Goal: Transaction & Acquisition: Purchase product/service

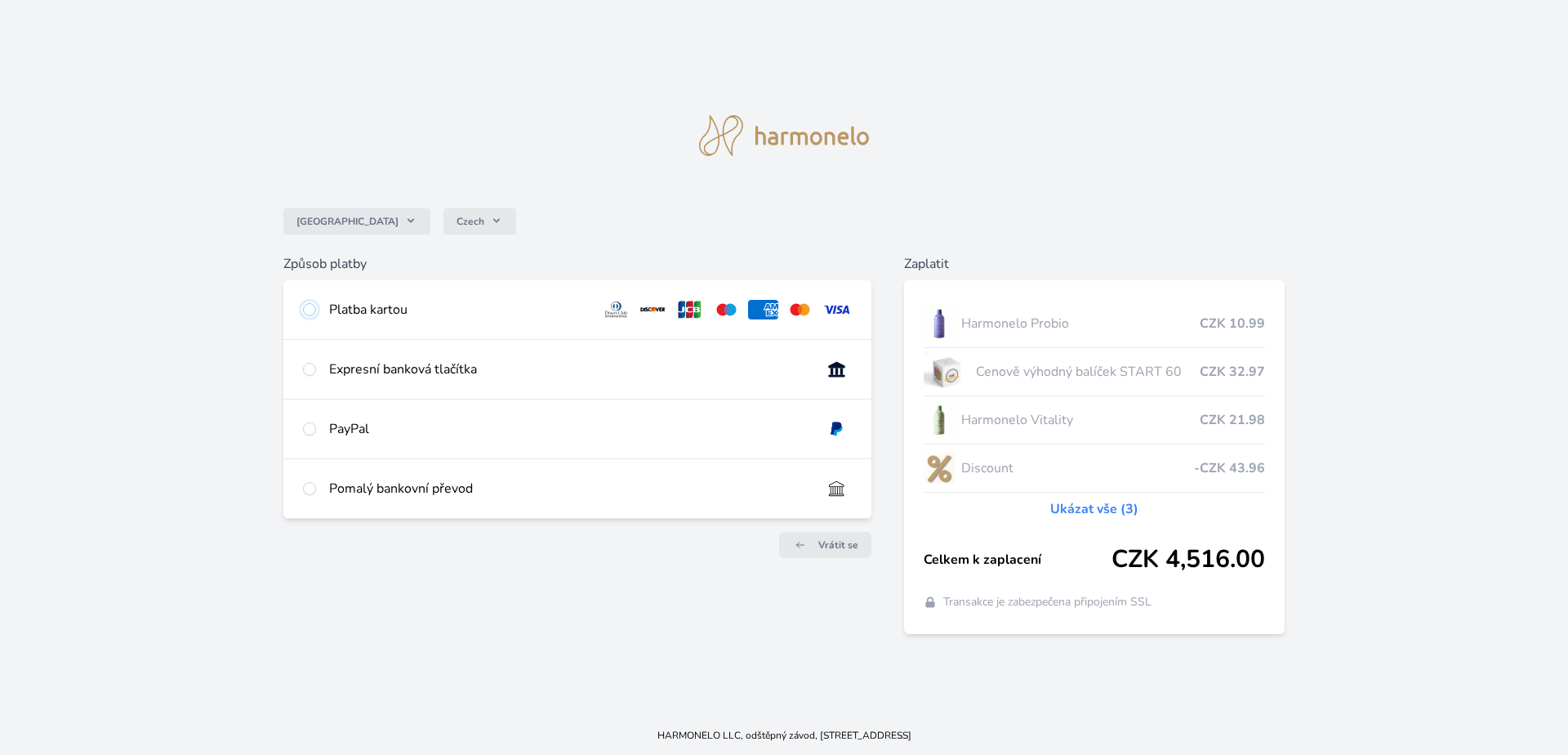
click at [311, 312] on input "radio" at bounding box center [310, 310] width 13 height 13
radio input "true"
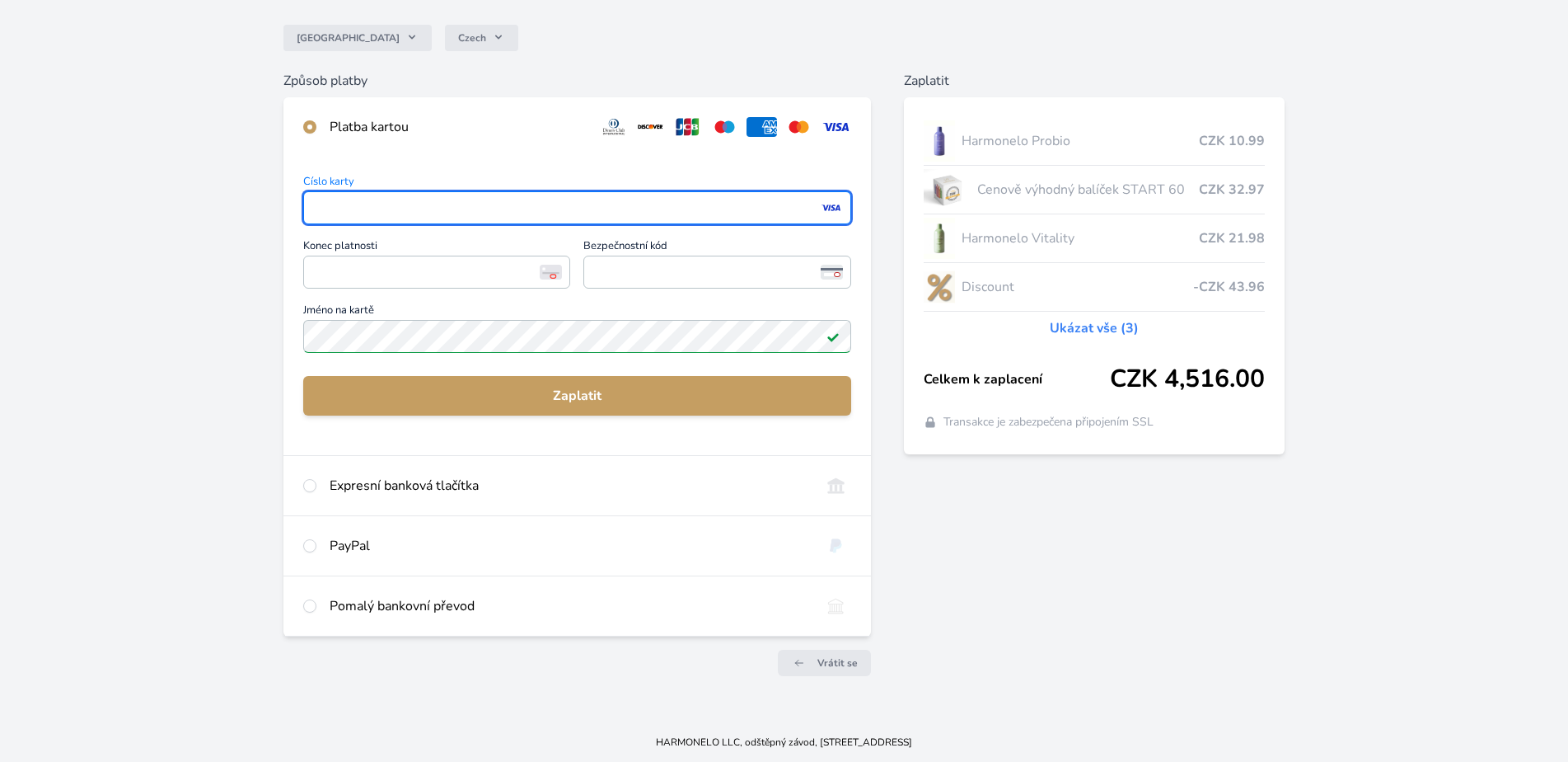
scroll to position [136, 0]
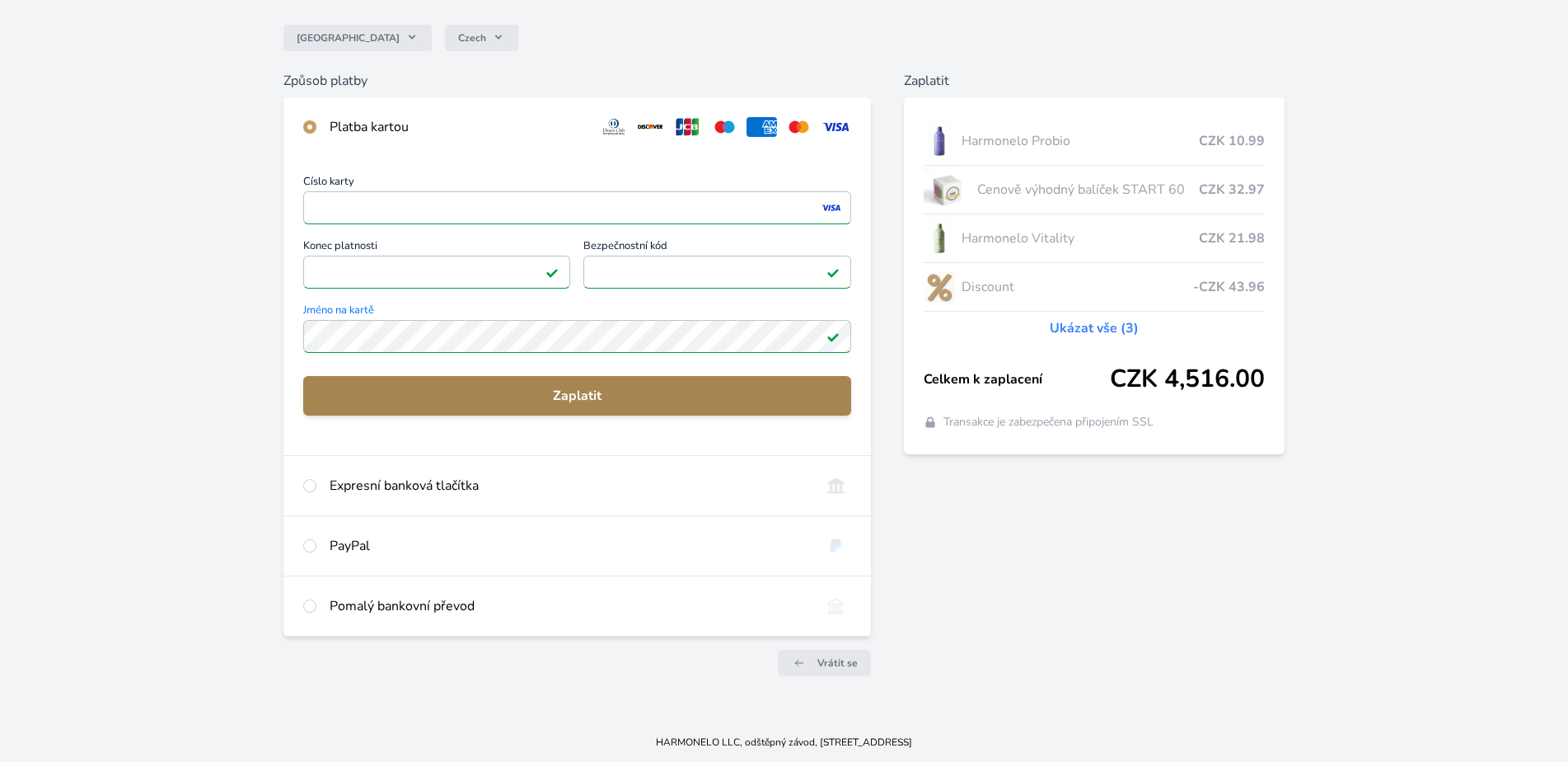
click at [571, 397] on span "Zaplatit" at bounding box center [577, 396] width 521 height 20
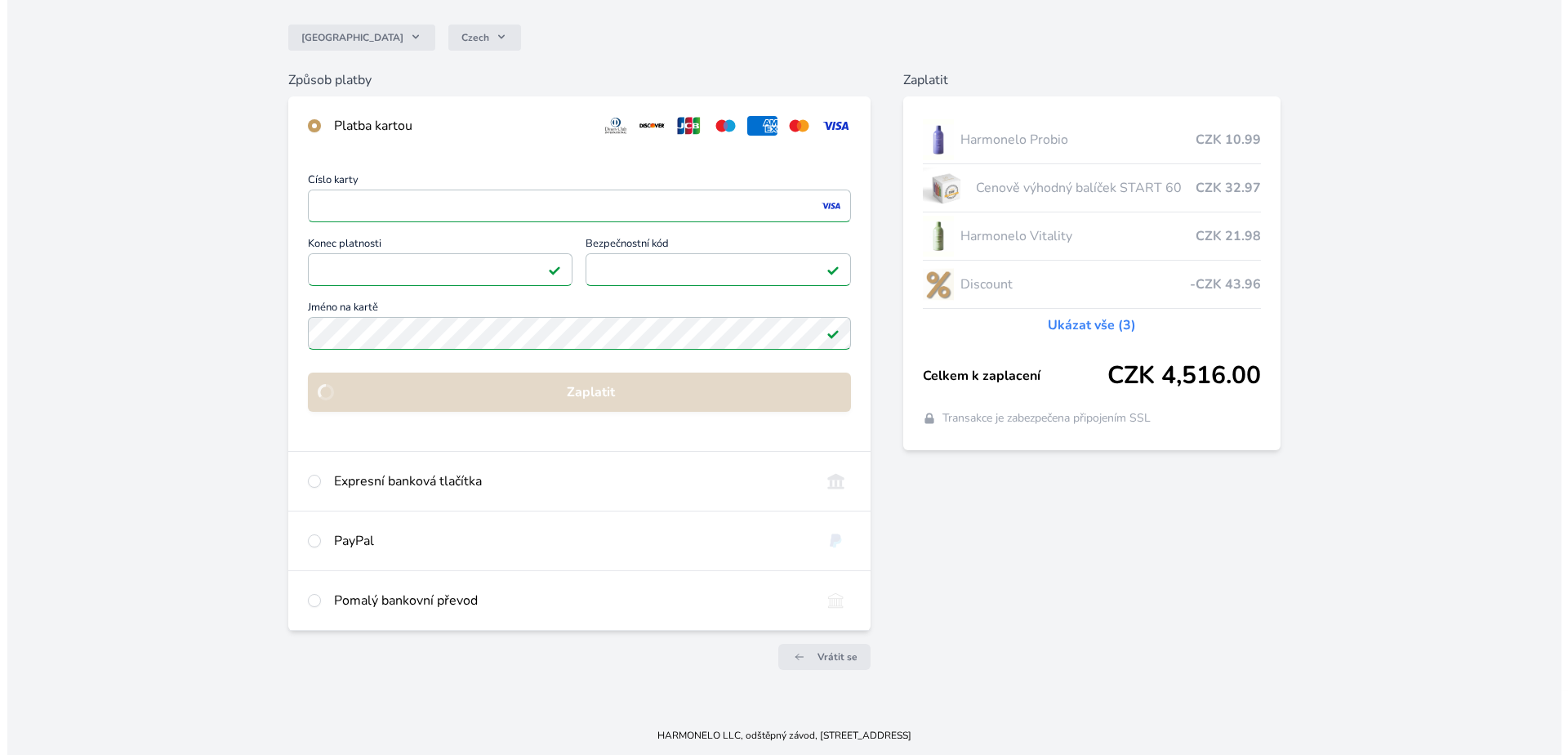
scroll to position [0, 0]
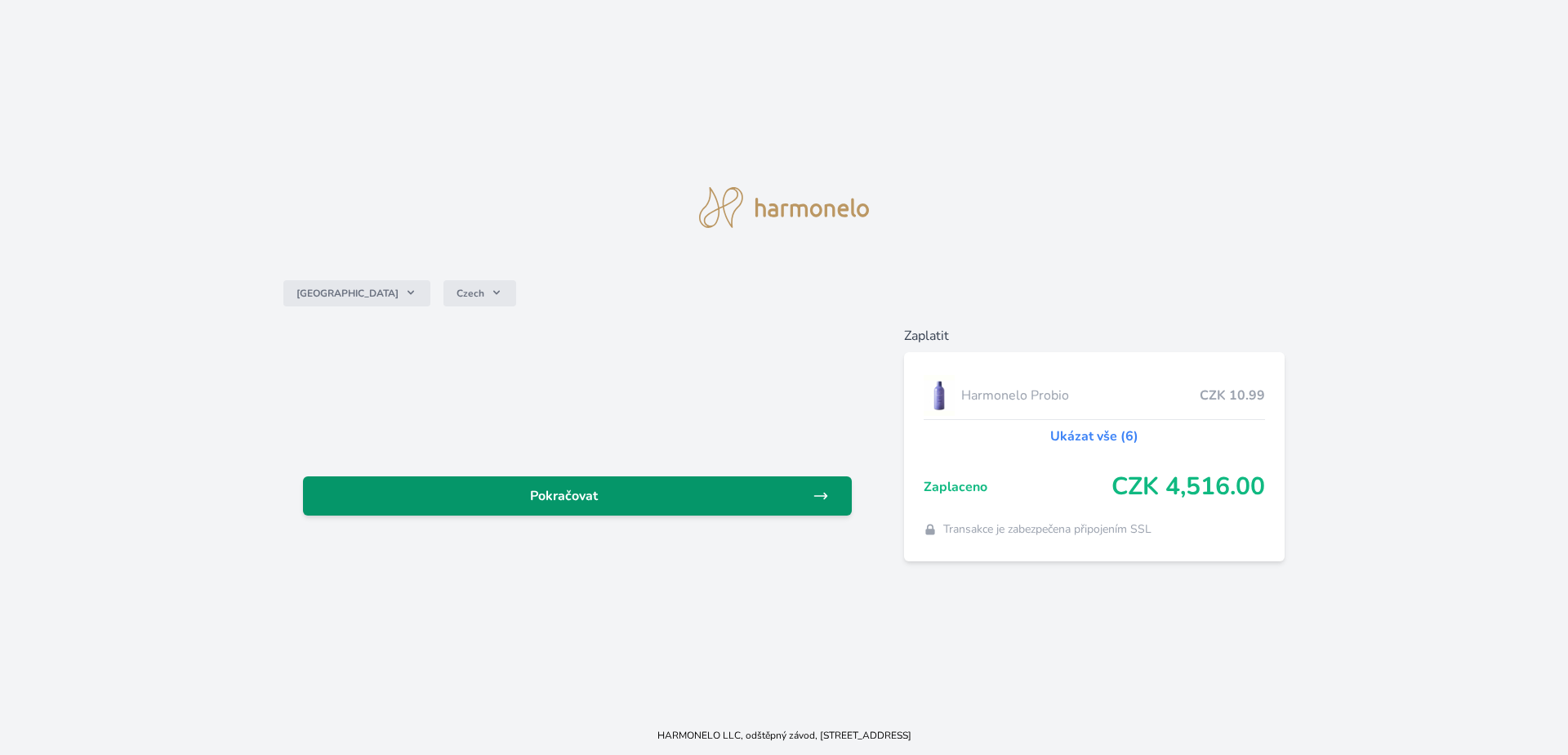
click at [568, 497] on span "Pokračovat" at bounding box center [564, 496] width 497 height 20
